Goal: Information Seeking & Learning: Learn about a topic

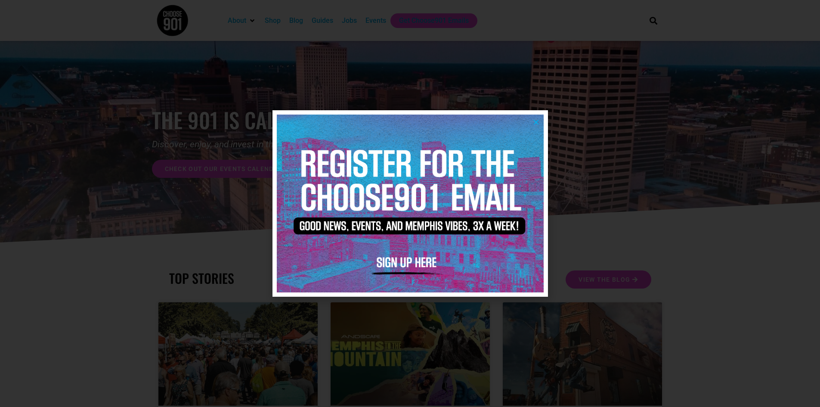
click at [537, 125] on img at bounding box center [410, 204] width 267 height 178
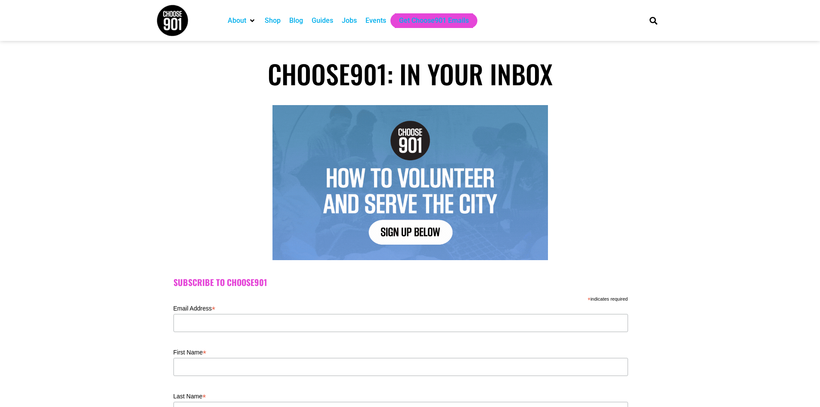
click at [167, 21] on img at bounding box center [172, 20] width 32 height 32
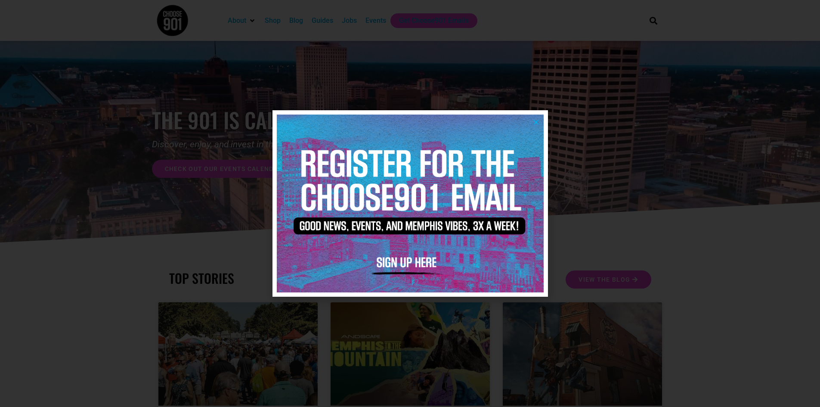
click at [537, 122] on icon "Close" at bounding box center [536, 122] width 6 height 6
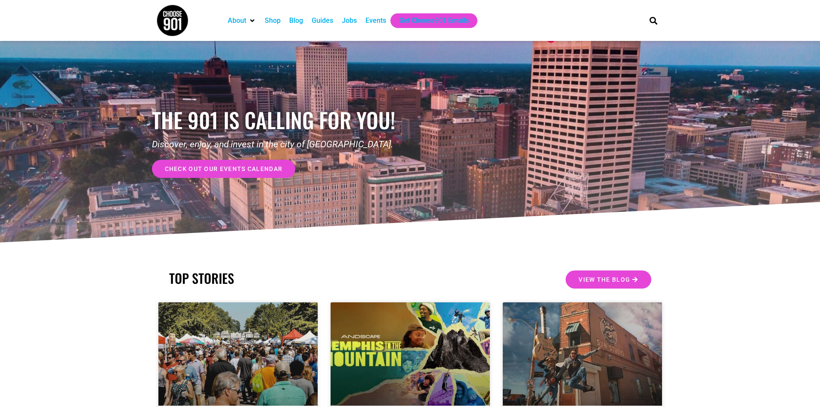
scroll to position [129, 0]
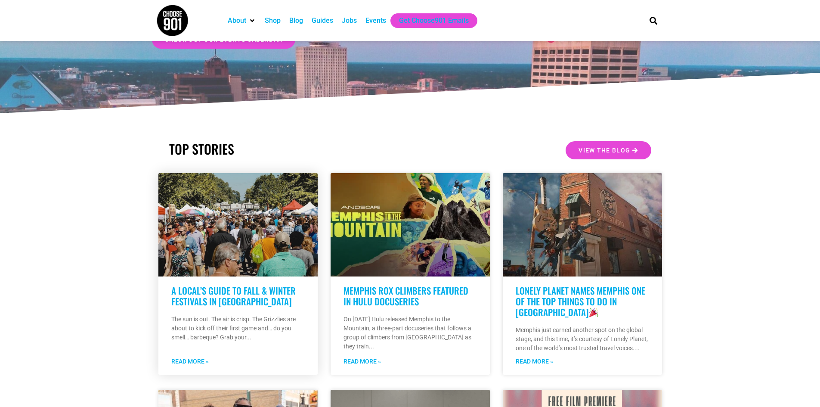
click at [232, 294] on link "A Local’s Guide to Fall & Winter Festivals in [GEOGRAPHIC_DATA]" at bounding box center [233, 296] width 124 height 24
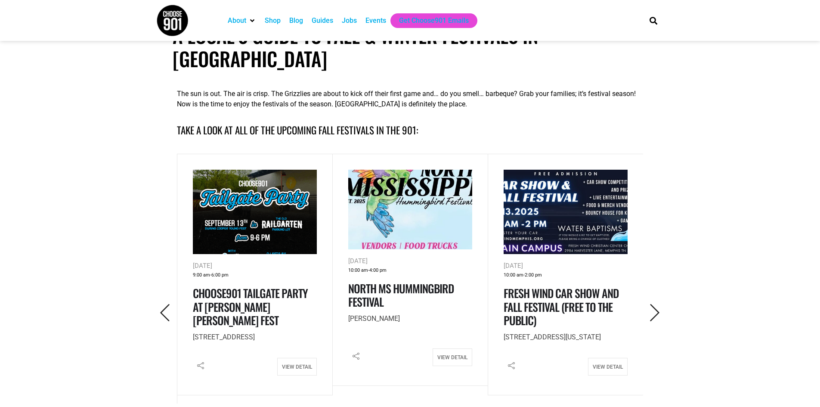
scroll to position [388, 0]
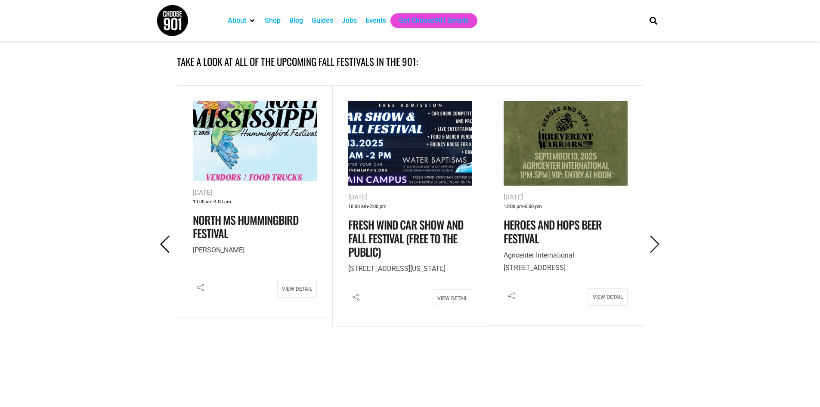
click at [165, 236] on icon "Previous" at bounding box center [165, 245] width 18 height 18
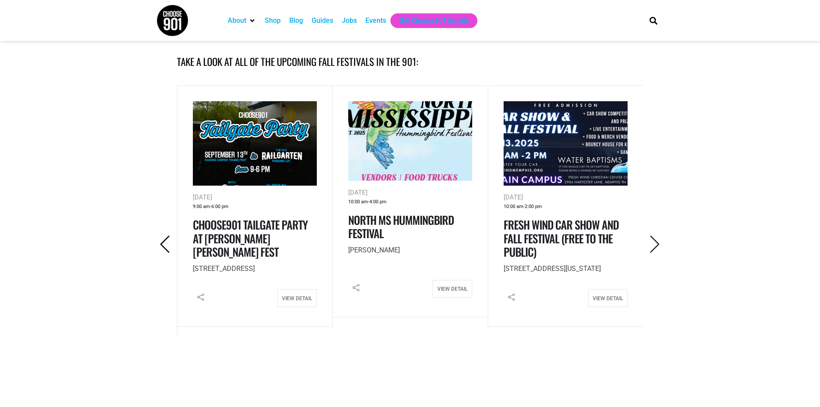
click at [158, 236] on icon "Previous" at bounding box center [165, 245] width 18 height 18
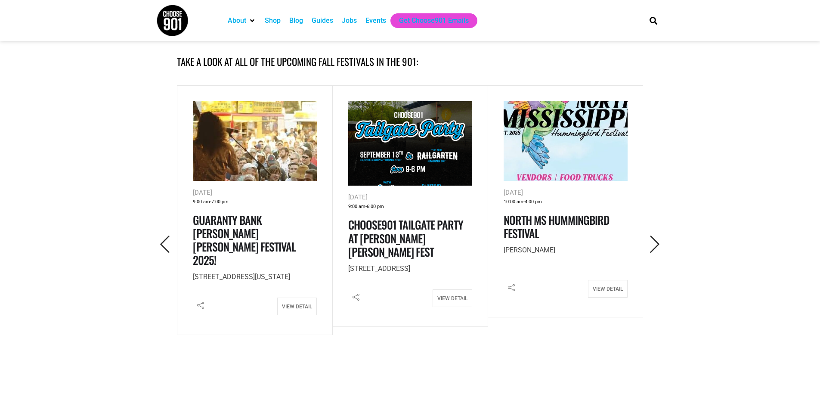
click at [175, 234] on button "button" at bounding box center [165, 244] width 24 height 21
click at [655, 236] on icon "Next" at bounding box center [655, 245] width 18 height 18
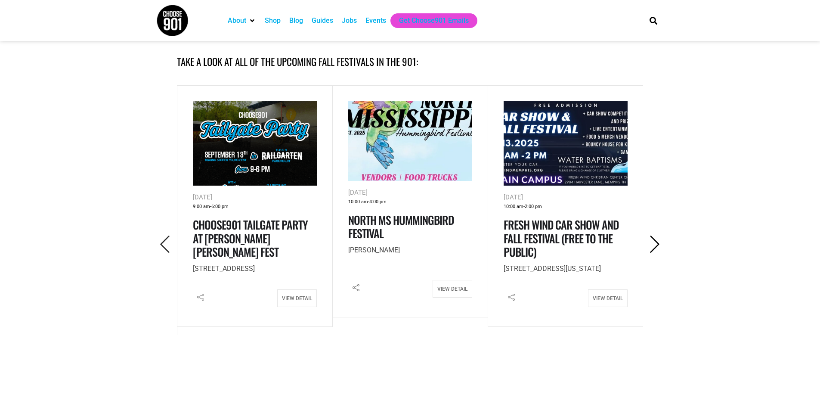
click at [655, 236] on icon "Next" at bounding box center [655, 245] width 18 height 18
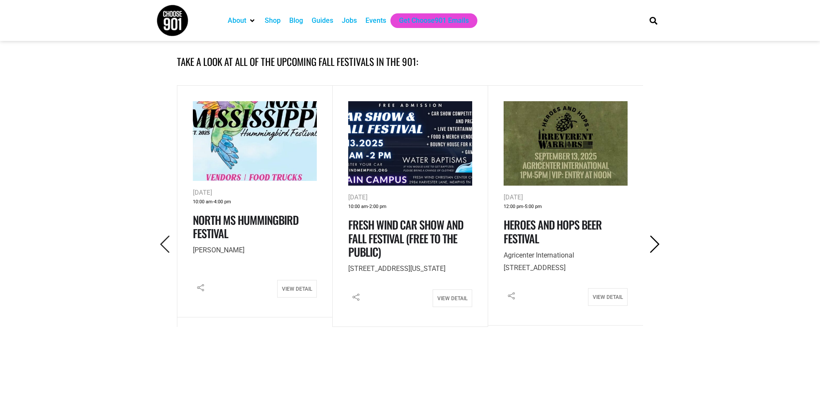
click at [655, 236] on icon "Next" at bounding box center [655, 245] width 18 height 18
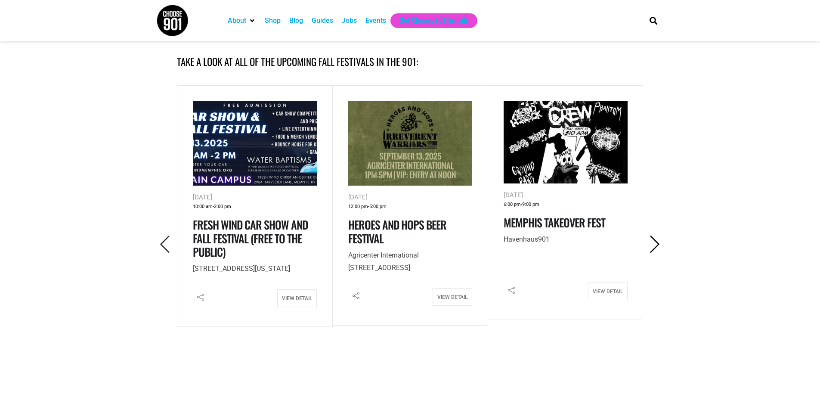
click at [655, 236] on icon "Next" at bounding box center [655, 245] width 18 height 18
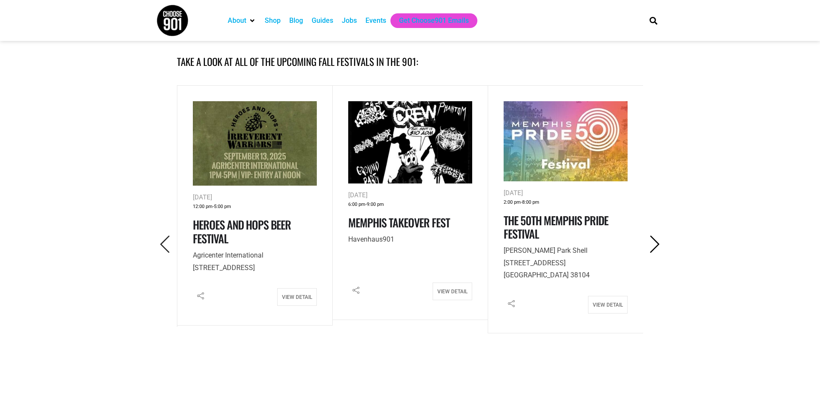
click at [655, 236] on icon "Next" at bounding box center [655, 245] width 18 height 18
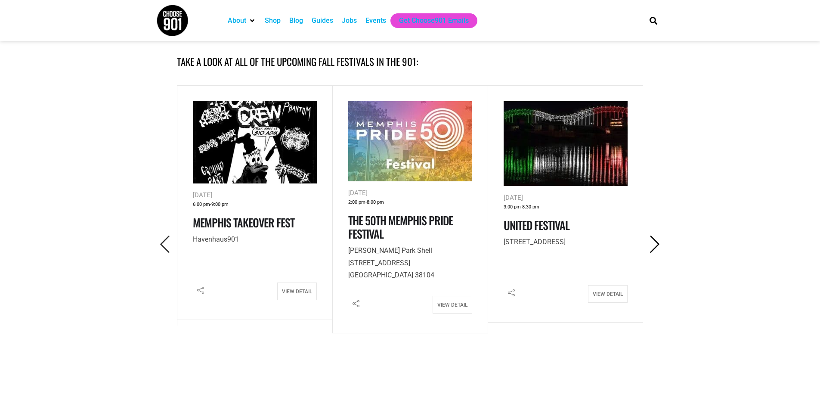
click at [655, 236] on icon "Next" at bounding box center [655, 245] width 18 height 18
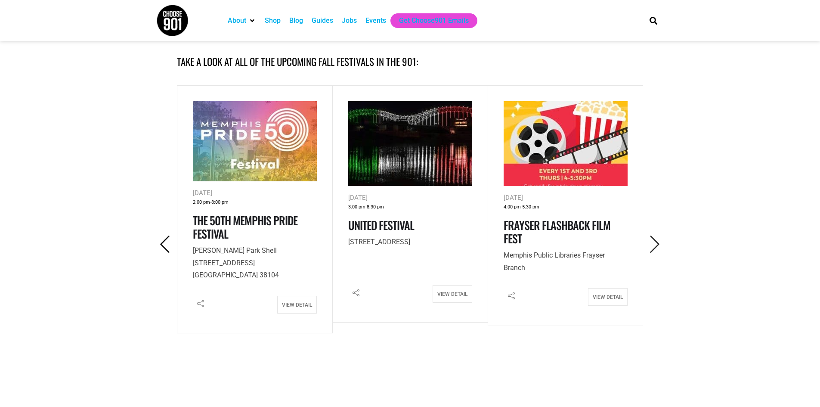
click at [163, 236] on icon "Previous" at bounding box center [165, 245] width 18 height 18
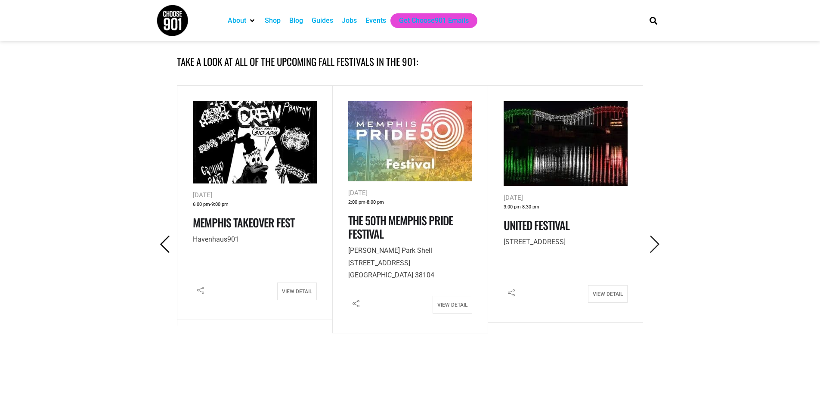
click at [163, 236] on icon "Previous" at bounding box center [165, 245] width 18 height 18
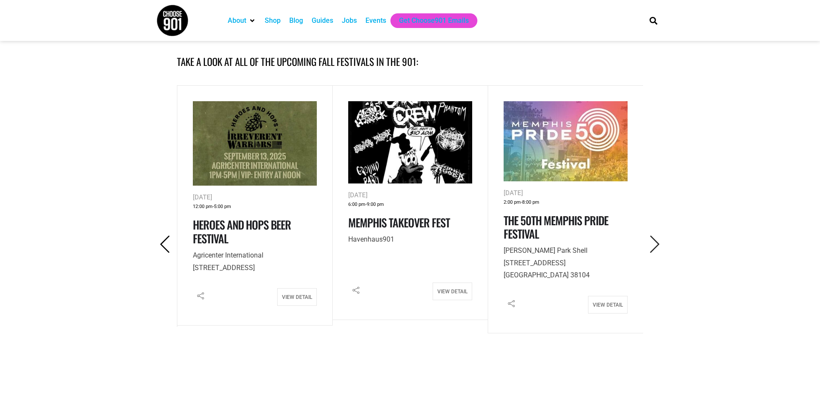
click at [163, 236] on icon "Previous" at bounding box center [165, 245] width 18 height 18
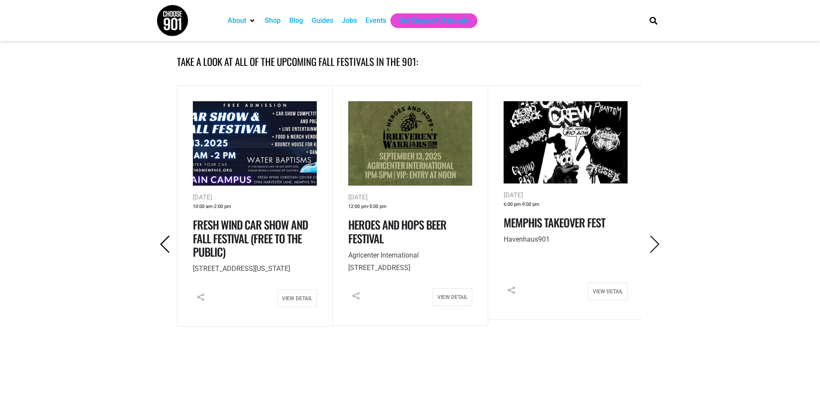
click at [163, 236] on icon "Previous" at bounding box center [165, 245] width 18 height 18
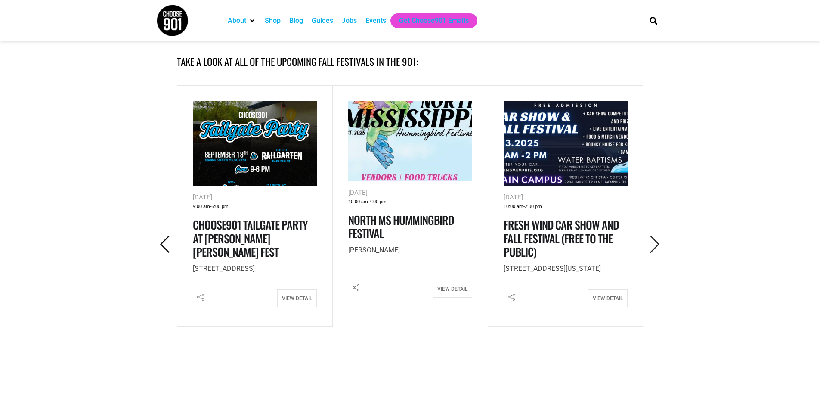
click at [163, 236] on icon "Previous" at bounding box center [165, 245] width 18 height 18
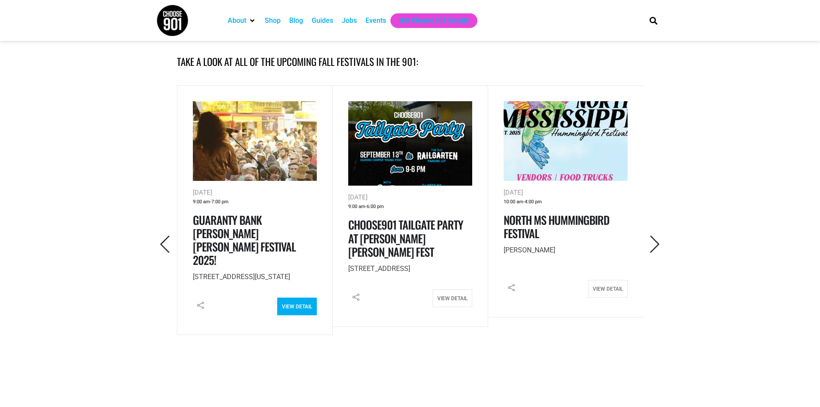
click at [299, 298] on link "View Detail" at bounding box center [297, 307] width 40 height 18
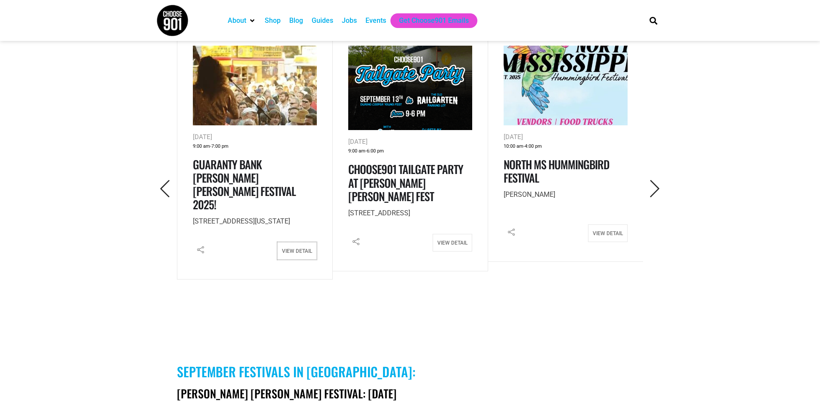
scroll to position [603, 0]
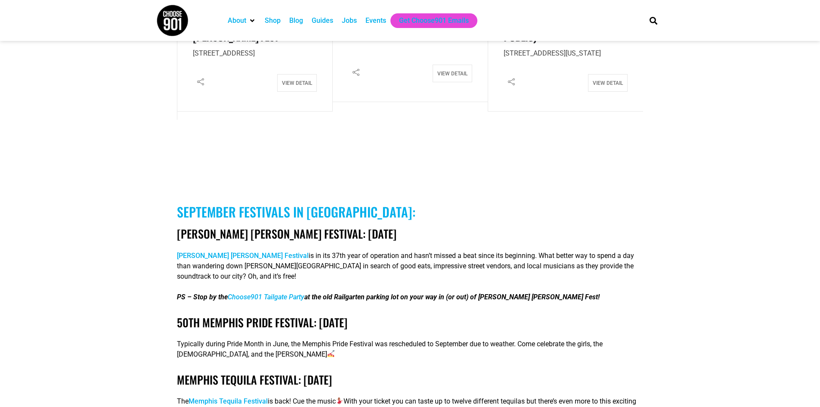
click at [258, 293] on link "Choose901 Tailgate Party" at bounding box center [266, 297] width 77 height 8
